Goal: Task Accomplishment & Management: Manage account settings

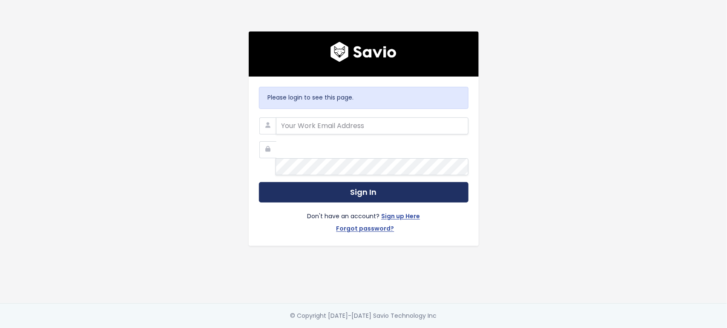
type input "kat@marsello.com"
click at [299, 182] on button "Sign In" at bounding box center [364, 192] width 210 height 21
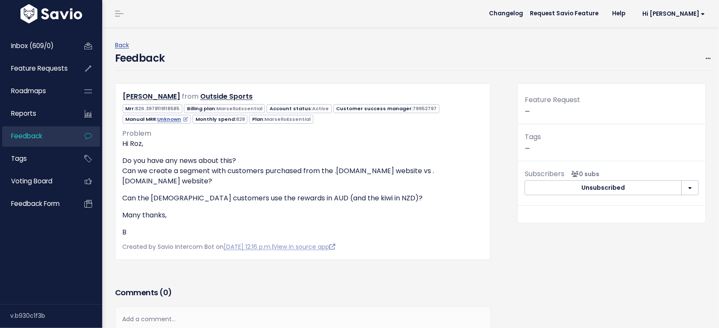
click at [696, 60] on div "Edit [GEOGRAPHIC_DATA]" at bounding box center [703, 58] width 18 height 11
click at [705, 58] on div "Back Feedback Edit [GEOGRAPHIC_DATA] [PERSON_NAME] from" at bounding box center [410, 220] width 617 height 387
click at [706, 58] on icon at bounding box center [708, 59] width 5 height 6
click at [645, 86] on link "Edit" at bounding box center [674, 82] width 61 height 17
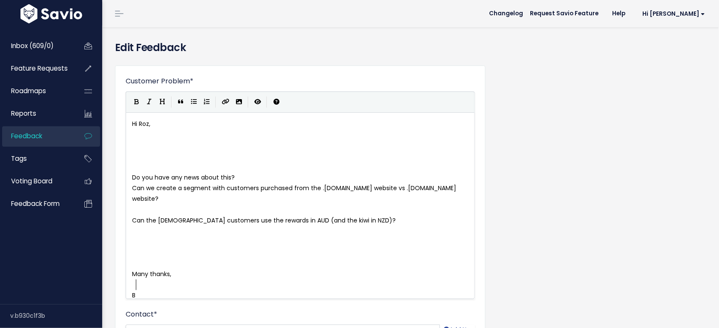
scroll to position [0, 0]
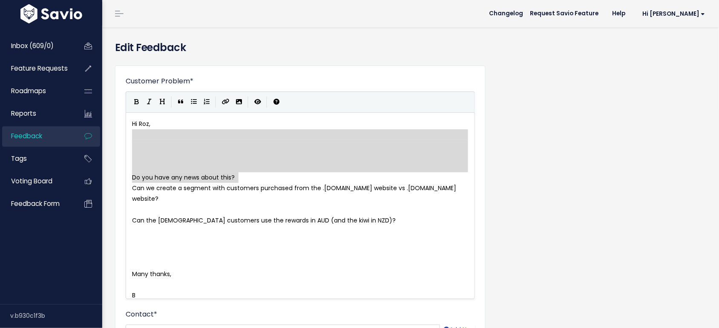
type textarea "Hi Roz, Do you have any news about this?"
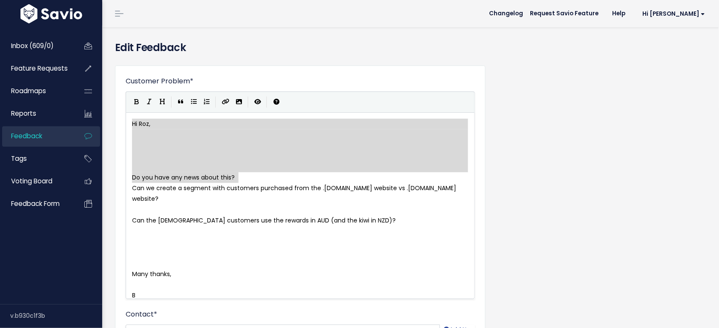
drag, startPoint x: 253, startPoint y: 178, endPoint x: 128, endPoint y: 128, distance: 134.0
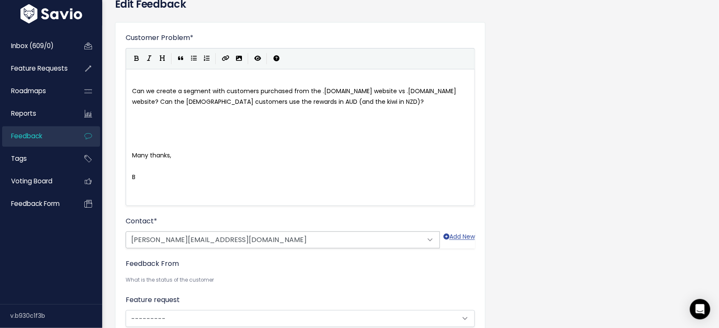
scroll to position [107, 0]
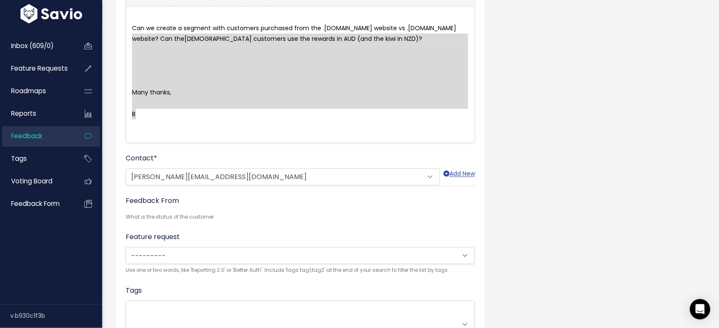
type textarea "Many thanks, B"
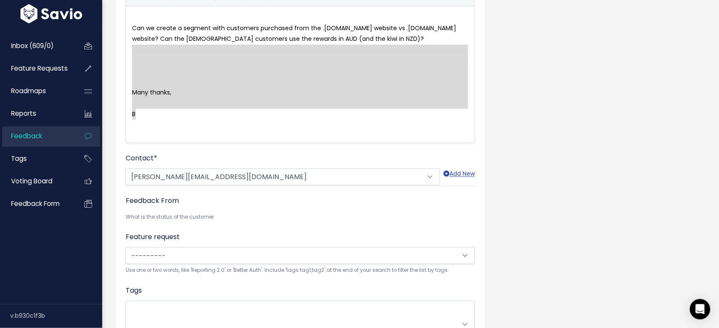
drag, startPoint x: 145, startPoint y: 130, endPoint x: 116, endPoint y: 47, distance: 87.6
click at [116, 47] on div "Customer Problem * Hi Roz, Do you have any news about this? Can we create a seg…" at bounding box center [300, 177] width 371 height 437
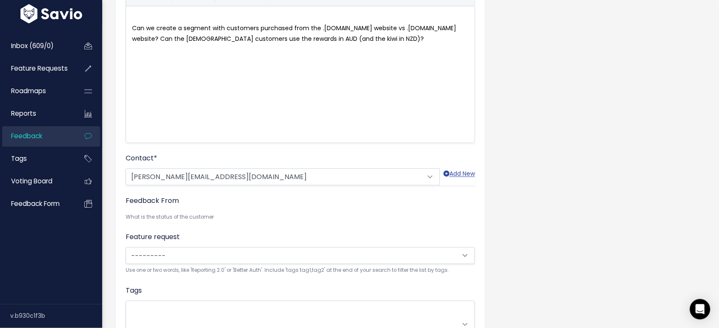
scroll to position [1, 0]
type textarea "**********"
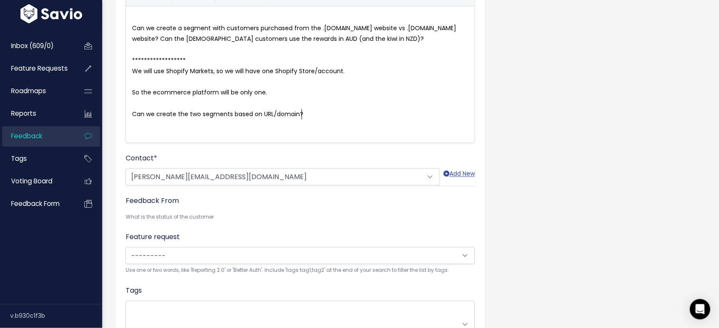
click at [386, 69] on pre "We will use Shopify Markets, so we will have one Shopify Store/account." at bounding box center [304, 71] width 348 height 11
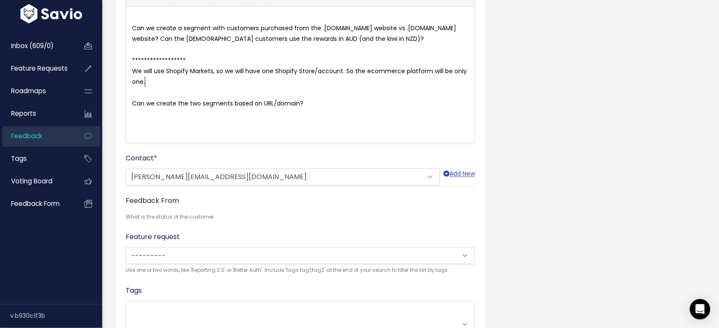
click at [349, 80] on pre "We will use Shopify Markets, so we will have one Shopify Store/account. So the …" at bounding box center [304, 76] width 348 height 21
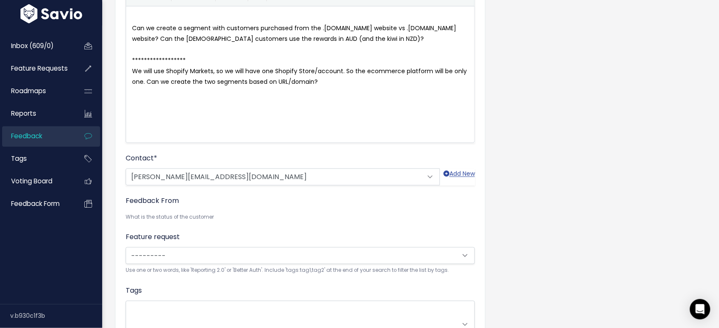
scroll to position [0, 0]
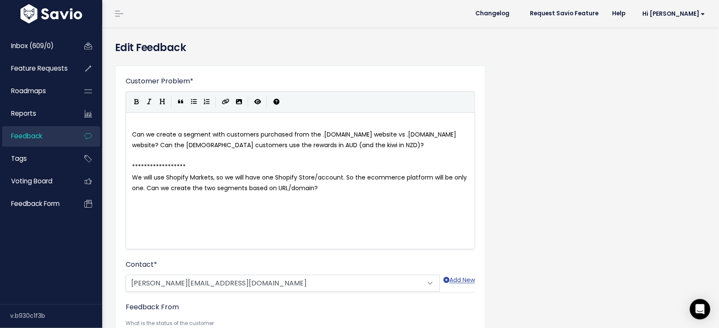
click at [132, 134] on span "Can we create a segment with customers purchased from the .com.au website vs .c…" at bounding box center [295, 139] width 326 height 19
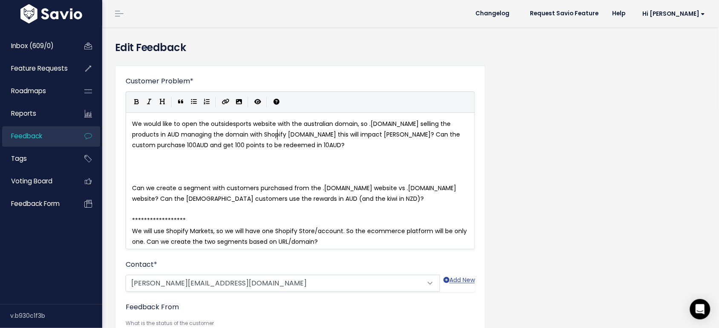
scroll to position [3, 1]
click at [150, 222] on span "**********" at bounding box center [159, 220] width 54 height 9
type textarea "**********"
click at [146, 169] on pre "​" at bounding box center [304, 167] width 348 height 11
click at [144, 171] on span "**********" at bounding box center [159, 167] width 54 height 9
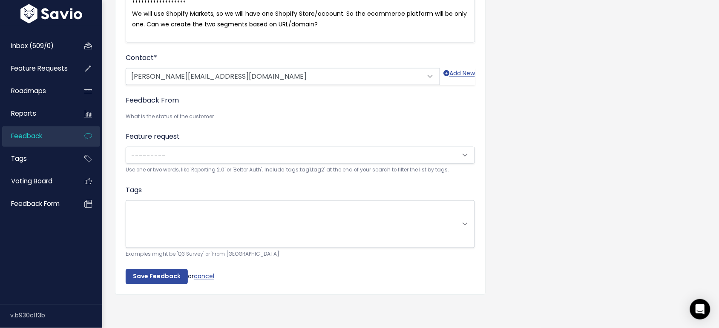
scroll to position [213, 0]
click at [148, 270] on input "Save Feedback" at bounding box center [157, 277] width 62 height 15
